Goal: Task Accomplishment & Management: Manage account settings

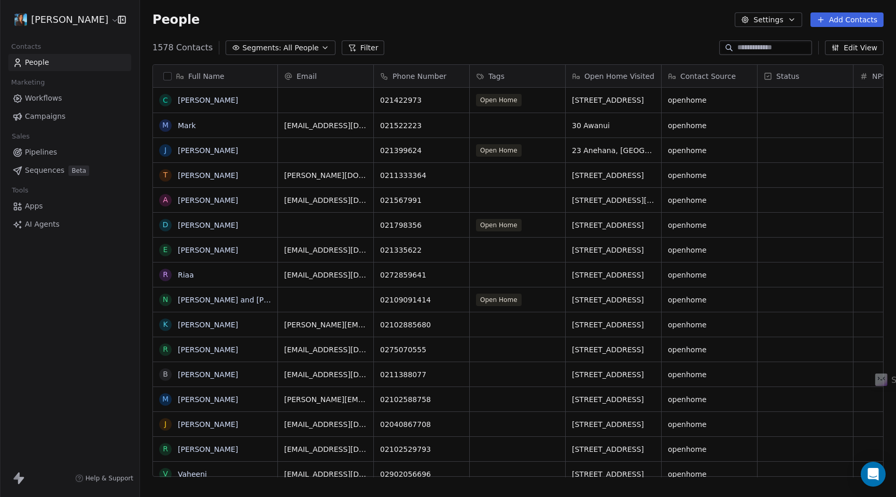
scroll to position [1, 1]
click at [91, 24] on html "[PERSON_NAME] Contacts People Marketing Workflows Campaigns Sales Pipelines Seq…" at bounding box center [448, 248] width 896 height 497
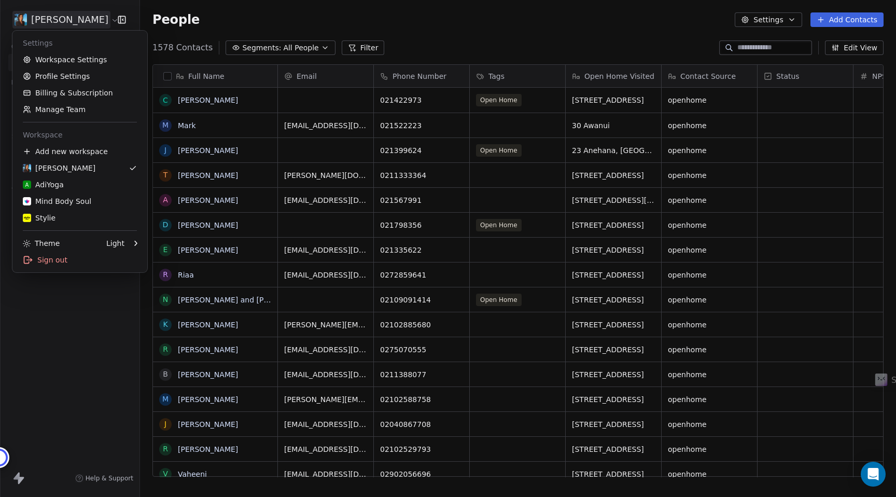
click at [69, 429] on html "[PERSON_NAME] Contacts People Marketing Workflows Campaigns Sales Pipelines Seq…" at bounding box center [448, 248] width 896 height 497
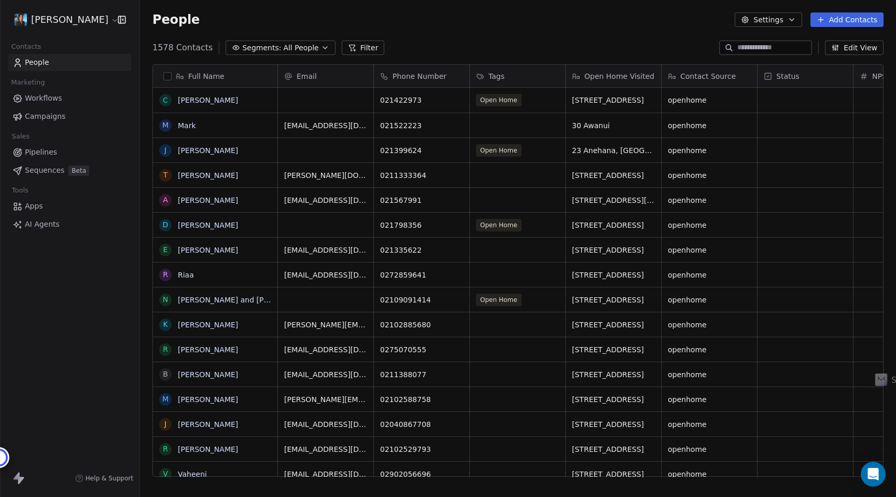
click at [749, 18] on icon "button" at bounding box center [745, 20] width 8 height 8
click at [94, 21] on html "[PERSON_NAME] Contacts People Marketing Workflows Campaigns Sales Pipelines Seq…" at bounding box center [448, 248] width 896 height 497
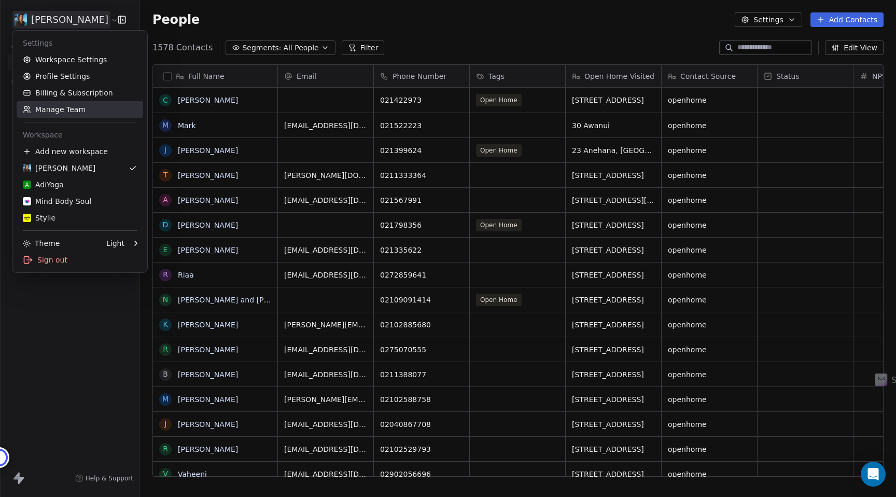
click at [73, 109] on link "Manage Team" at bounding box center [80, 109] width 127 height 17
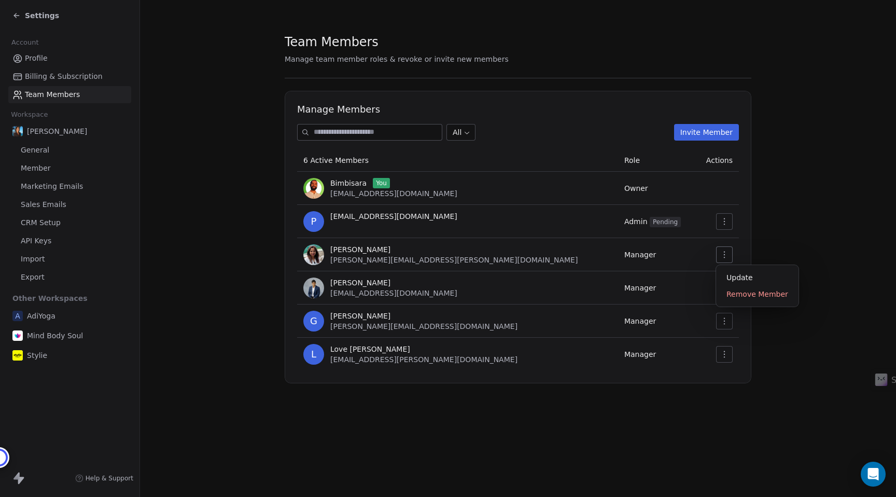
click at [722, 253] on icon "button" at bounding box center [724, 254] width 8 height 8
click at [732, 275] on div "Update" at bounding box center [757, 277] width 74 height 17
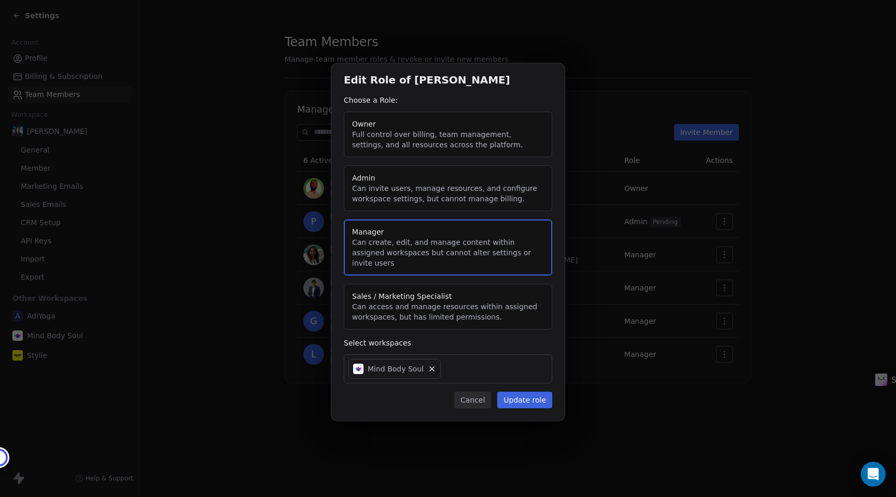
click at [456, 365] on div "Mind Body Soul" at bounding box center [448, 368] width 208 height 29
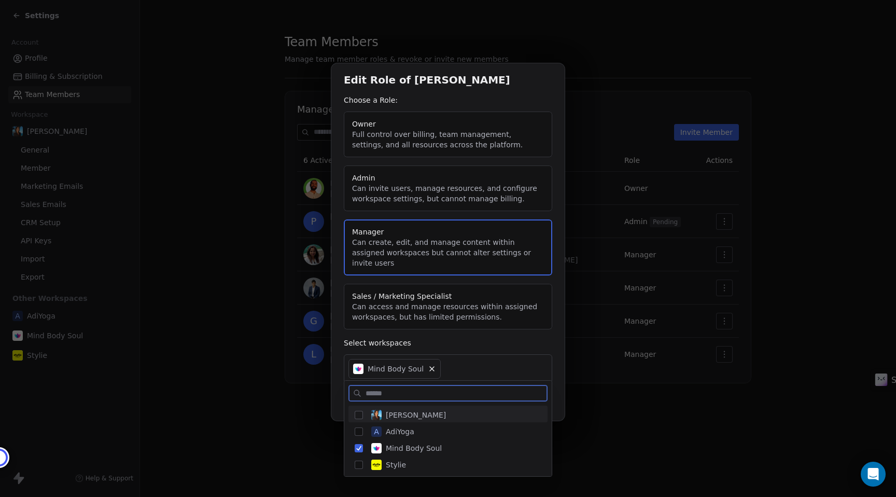
click at [362, 413] on button "Suggestions" at bounding box center [359, 415] width 8 height 8
click at [359, 432] on button "Suggestions" at bounding box center [359, 431] width 8 height 8
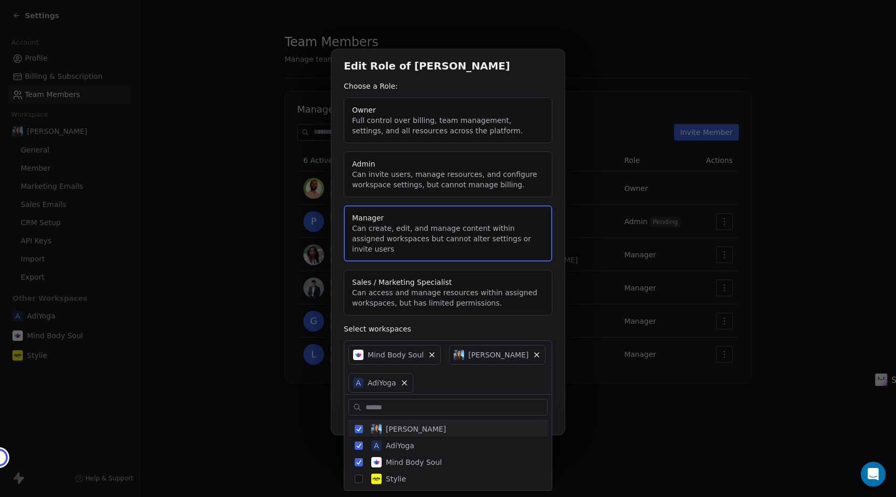
click at [558, 342] on div "Edit Role of [PERSON_NAME] Choose a Role: Owner Full control over billing, team…" at bounding box center [448, 249] width 896 height 432
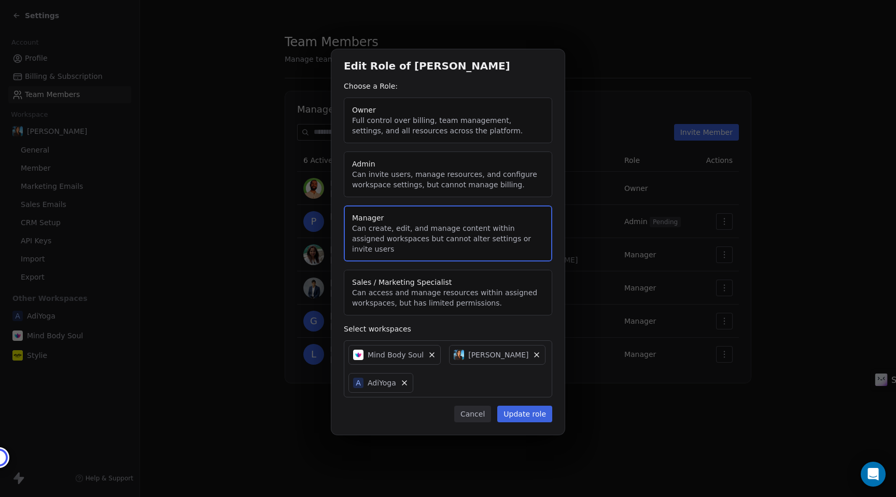
click at [525, 407] on button "Update role" at bounding box center [524, 413] width 55 height 17
